Goal: Check status: Check status

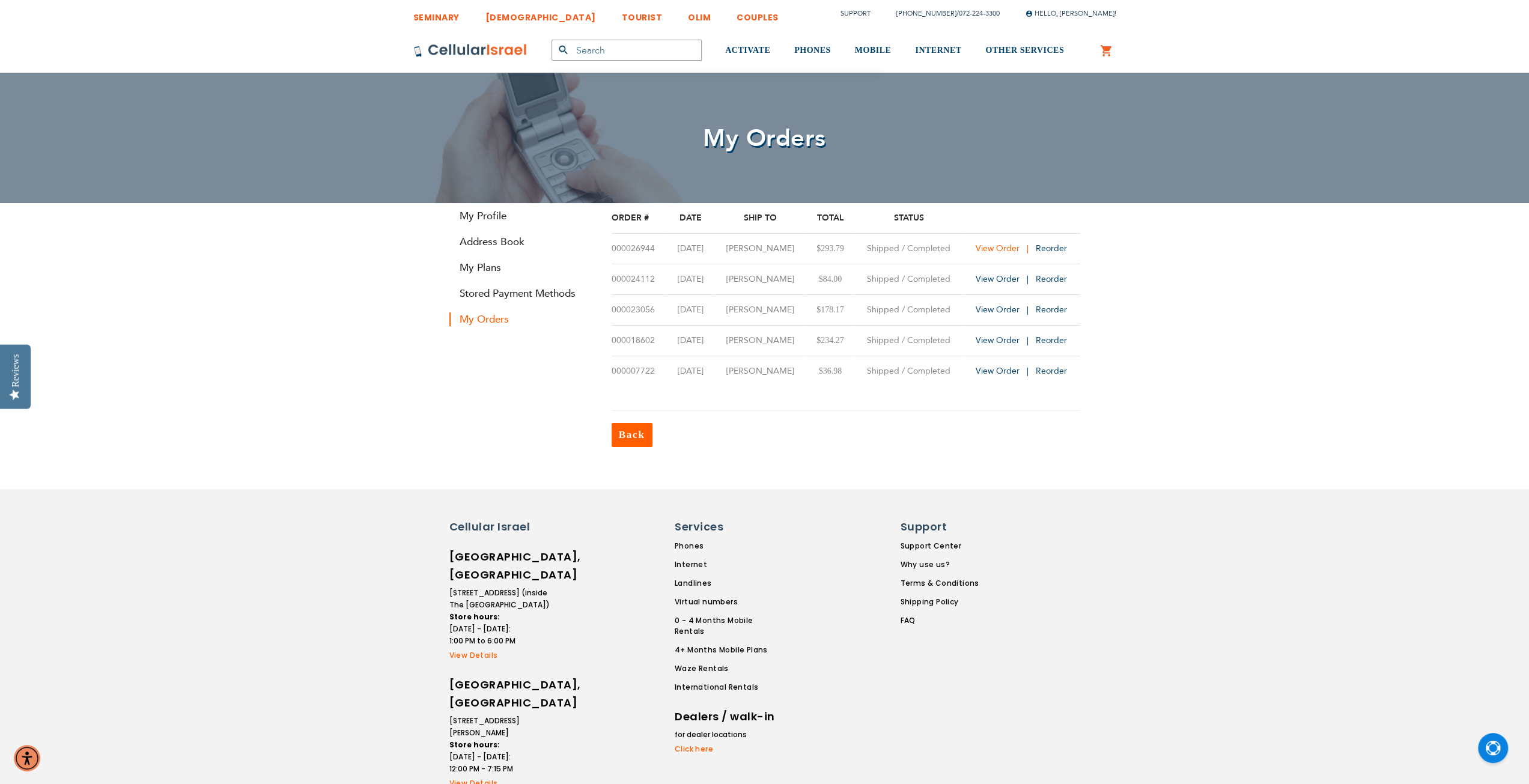
type input "bentzir@yahoo.com"
click at [1012, 248] on span "View Order" at bounding box center [997, 248] width 44 height 12
type input "[EMAIL_ADDRESS][DOMAIN_NAME]"
click at [1012, 251] on span "View Order" at bounding box center [997, 248] width 44 height 12
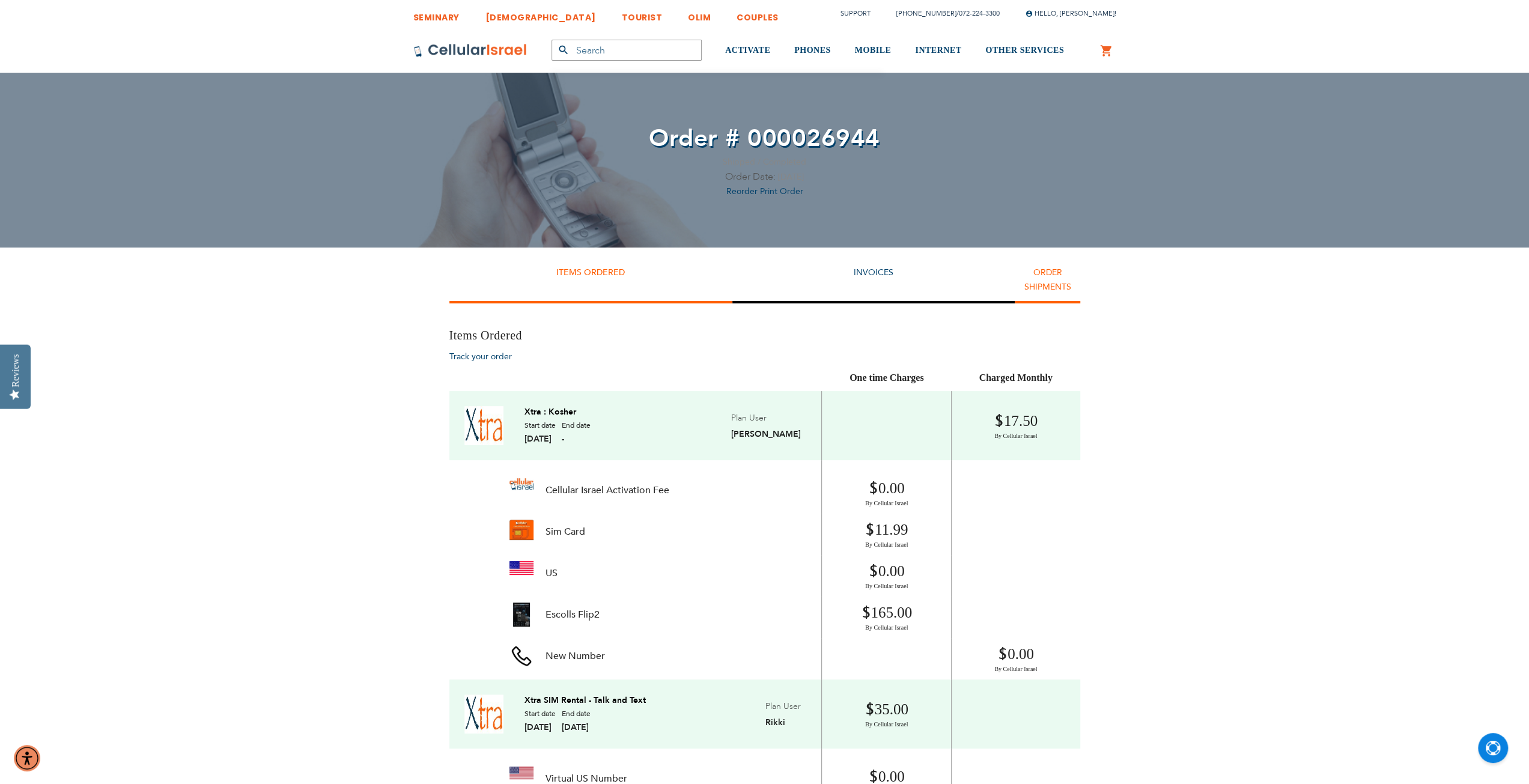
type input "[EMAIL_ADDRESS][DOMAIN_NAME]"
click at [1051, 281] on link "Order Shipments" at bounding box center [1046, 279] width 47 height 26
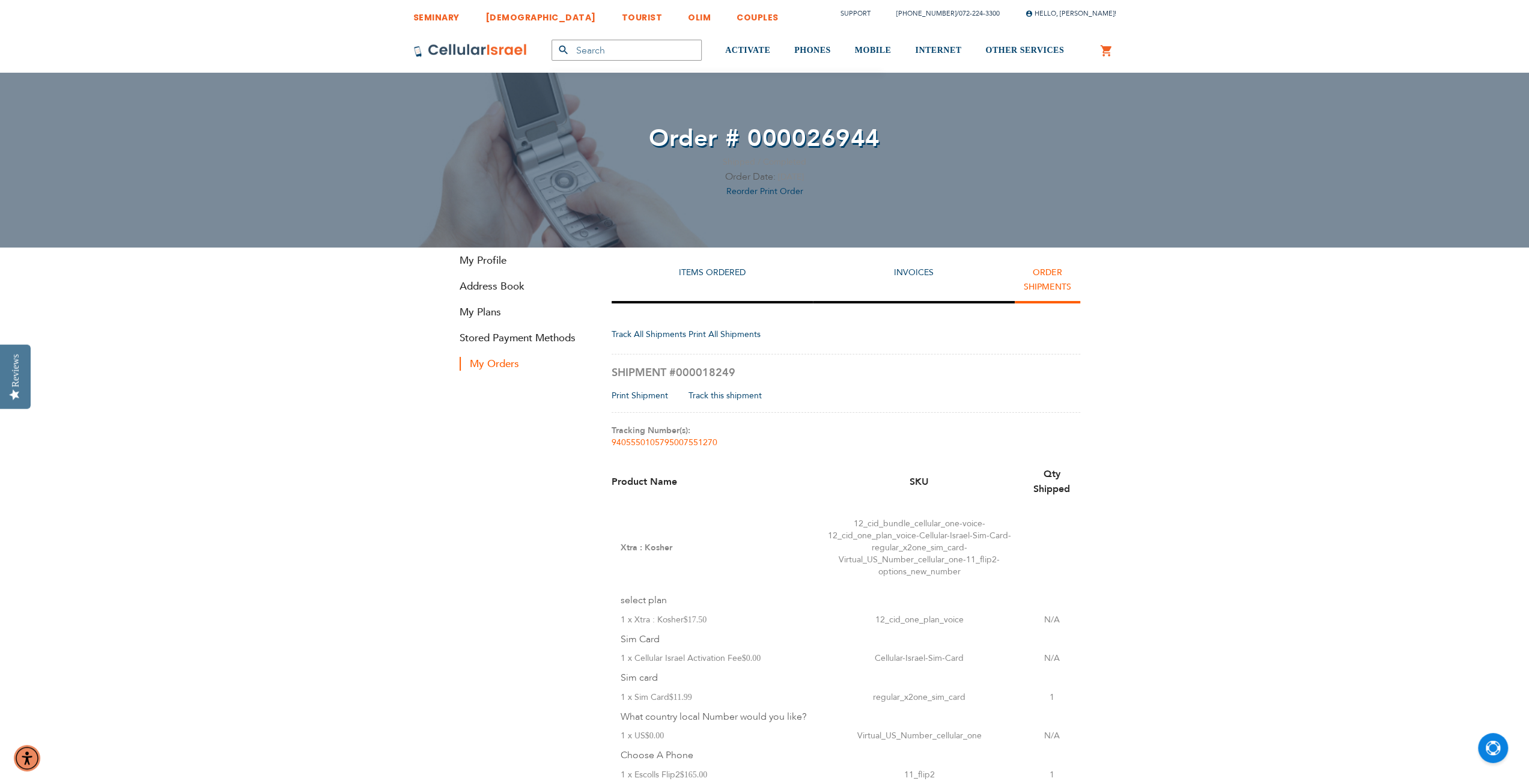
type input "[EMAIL_ADDRESS][DOMAIN_NAME]"
click at [674, 443] on span "9405550105795007551270" at bounding box center [665, 442] width 106 height 12
drag, startPoint x: 733, startPoint y: 446, endPoint x: 609, endPoint y: 437, distance: 124.3
copy span "9405550105795007551270"
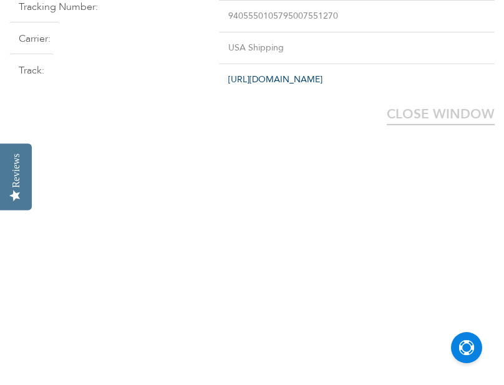
scroll to position [1, 0]
type input "[EMAIL_ADDRESS][DOMAIN_NAME]"
click at [315, 81] on link "[URL][DOMAIN_NAME]" at bounding box center [275, 80] width 94 height 12
